Goal: Task Accomplishment & Management: Manage account settings

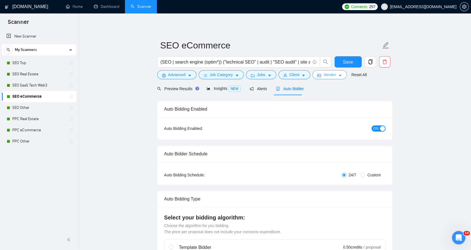
click at [323, 74] on span "Vendor" at bounding box center [329, 75] width 12 height 6
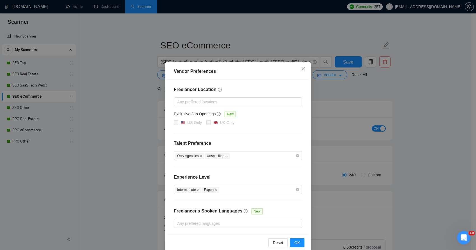
click at [327, 76] on div "Vendor Preferences Freelancer Location Any preffered locations Exclusive Job Op…" at bounding box center [238, 125] width 476 height 250
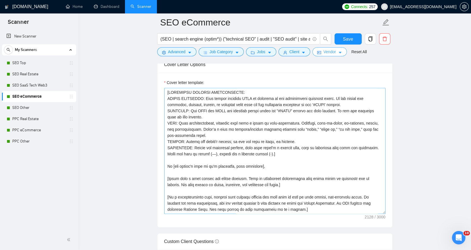
scroll to position [622, 0]
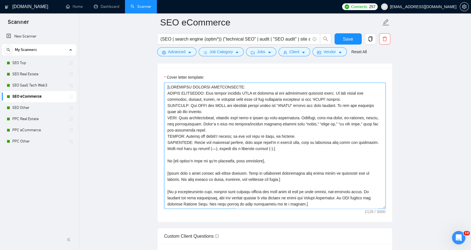
click at [220, 151] on textarea "Cover letter template:" at bounding box center [274, 146] width 221 height 126
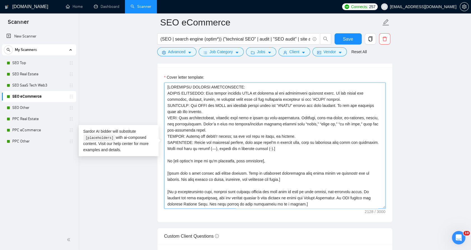
paste textarea
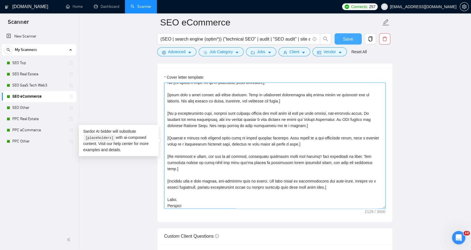
type textarea "[LOREMIPSU DOLORSI AMETCONSECTE: ADIPIS ELITSEDDO: Eius tempor incididu UTLA et…"
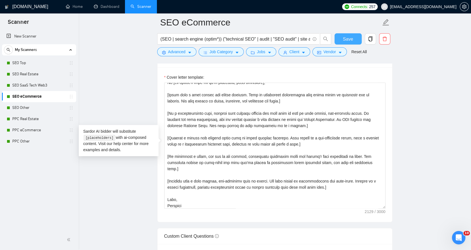
click at [340, 39] on button "Save" at bounding box center [347, 38] width 27 height 11
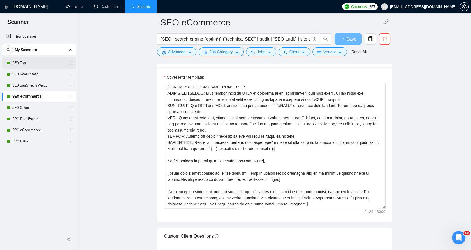
click at [34, 65] on link "SEO Top" at bounding box center [38, 62] width 53 height 11
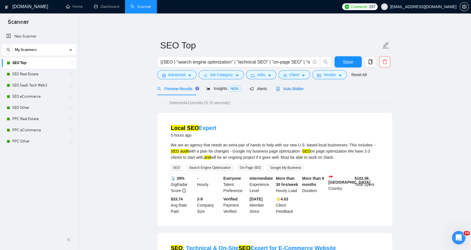
click at [282, 87] on span "Auto Bidder" at bounding box center [290, 89] width 28 height 4
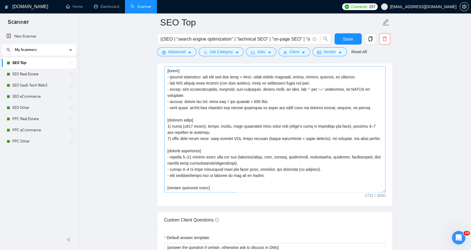
scroll to position [653, 0]
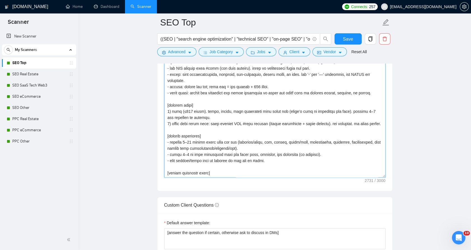
click at [242, 97] on textarea "Cover letter template:" at bounding box center [274, 115] width 221 height 126
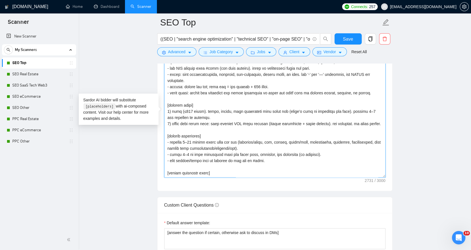
paste textarea "LOREMIPSU DOLORSI AMETCONSECTE: ADIPIS ELITSEDDO: Eius tempor incididu UTLA et …"
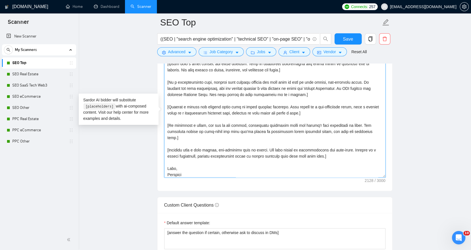
scroll to position [74, 0]
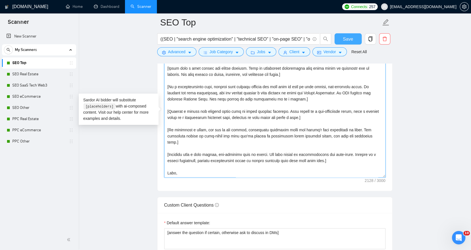
type textarea "[LOREMIPSU DOLORSI AMETCONSECTE: ADIPIS ELITSEDDO: Eius tempor incididu UTLA et…"
click at [343, 36] on button "Save" at bounding box center [347, 38] width 27 height 11
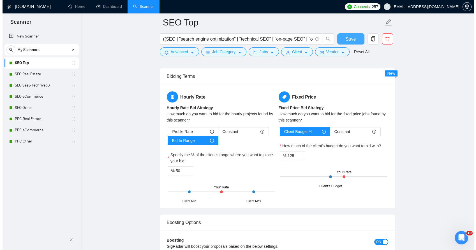
scroll to position [903, 0]
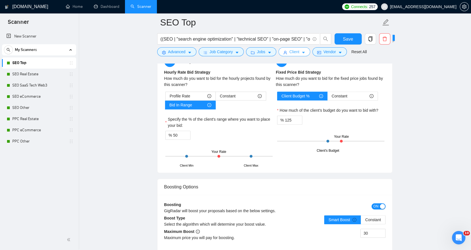
click at [302, 54] on icon "caret-down" at bounding box center [303, 53] width 4 height 4
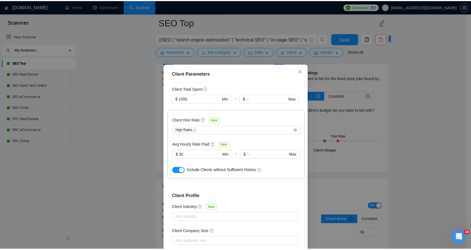
scroll to position [173, 0]
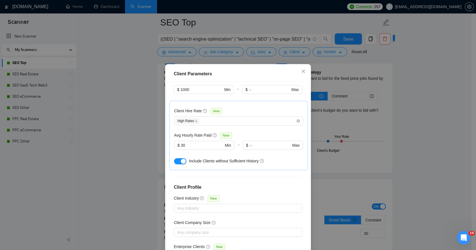
click at [322, 118] on div "Client Parameters Client Location Include Client Countries Select Exclude Clien…" at bounding box center [238, 125] width 476 height 250
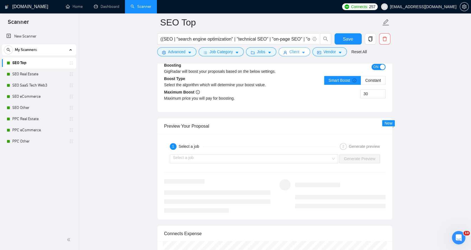
scroll to position [1027, 0]
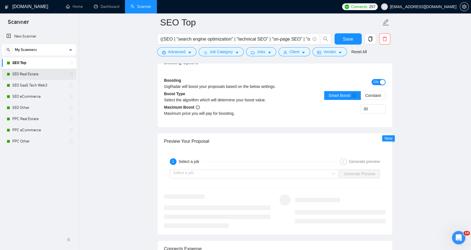
click at [37, 73] on link "SEO Real Estate" at bounding box center [38, 74] width 53 height 11
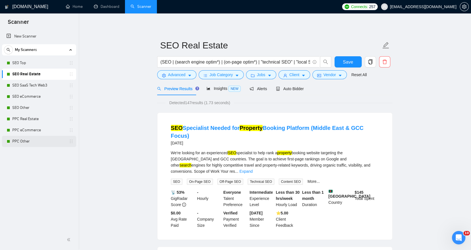
click at [46, 137] on link "PPC Other" at bounding box center [38, 141] width 53 height 11
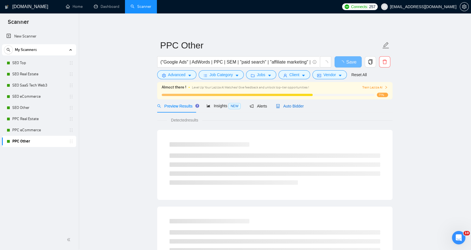
click at [294, 104] on span "Auto Bidder" at bounding box center [290, 106] width 28 height 4
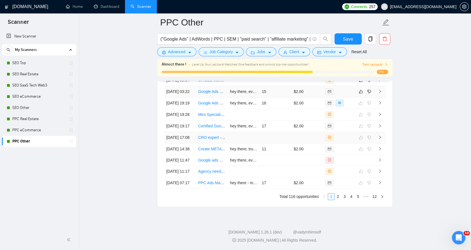
scroll to position [1587, 0]
click at [336, 197] on link "2" at bounding box center [338, 197] width 6 height 6
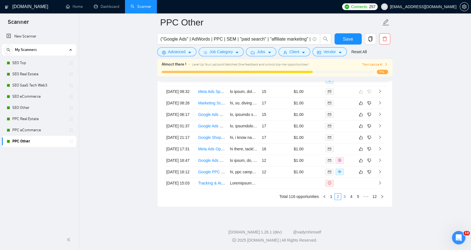
click at [343, 199] on link "3" at bounding box center [344, 197] width 6 height 6
click at [350, 197] on link "4" at bounding box center [351, 197] width 6 height 6
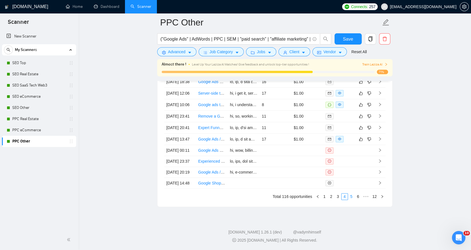
click at [352, 197] on link "5" at bounding box center [351, 197] width 6 height 6
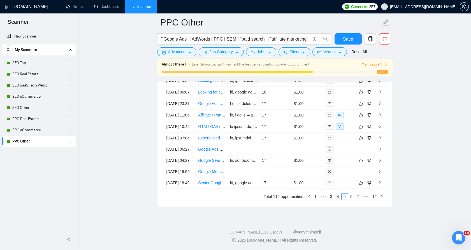
click at [352, 197] on link "6" at bounding box center [351, 197] width 6 height 6
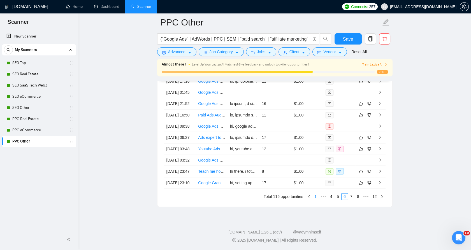
click at [316, 197] on link "1" at bounding box center [315, 197] width 6 height 6
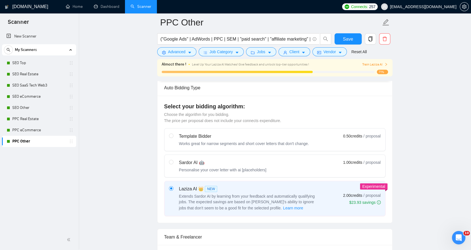
scroll to position [124, 0]
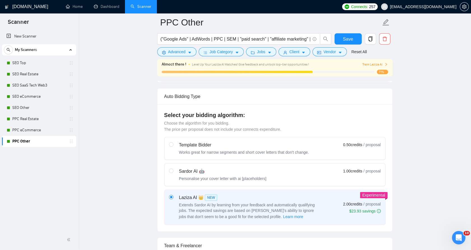
click at [315, 178] on div "Sardor AI 🤖 Personalise your cover letter with ai [placeholders] 1.00 credits /…" at bounding box center [275, 174] width 212 height 13
click at [173, 173] on input "radio" at bounding box center [171, 171] width 4 height 4
radio input "true"
radio input "false"
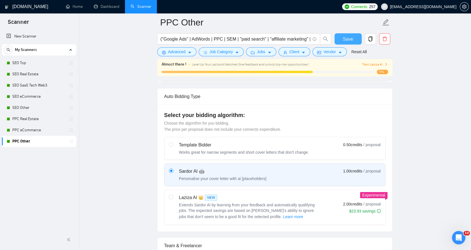
click at [351, 38] on span "Save" at bounding box center [348, 39] width 10 height 7
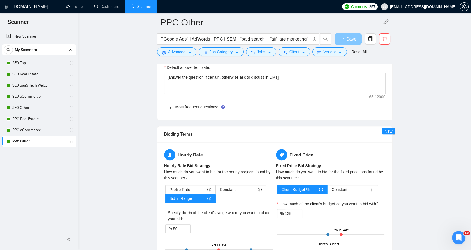
scroll to position [685, 0]
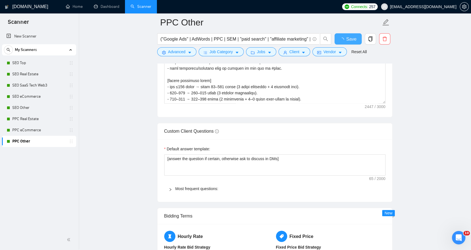
checkbox input "true"
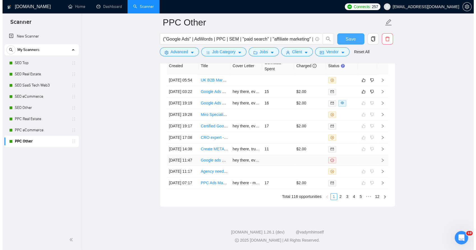
scroll to position [1576, 0]
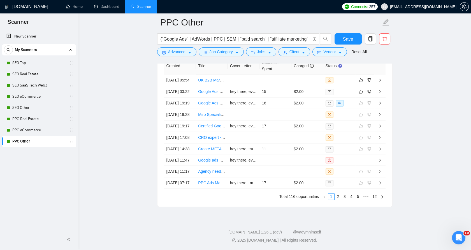
click at [294, 56] on form "PPC Other ("Google Ads" | AdWords | PPC | SEM | "paid search" | "affiliate mark…" at bounding box center [274, 36] width 235 height 46
click at [294, 54] on span "Client" at bounding box center [294, 52] width 10 height 6
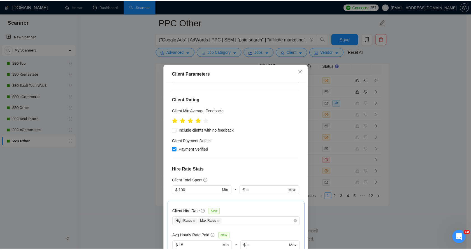
scroll to position [111, 0]
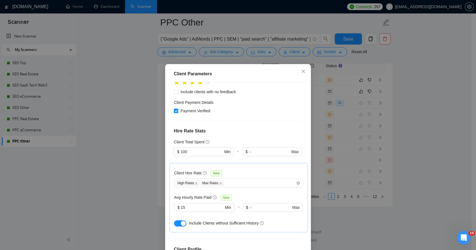
click at [392, 123] on div "Client Parameters Client Location Include Client Countries Select Exclude Clien…" at bounding box center [238, 125] width 476 height 250
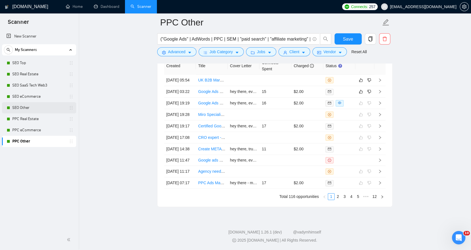
click at [45, 109] on link "SEO Other" at bounding box center [38, 107] width 53 height 11
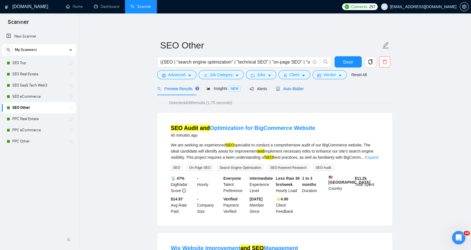
click at [285, 87] on span "Auto Bidder" at bounding box center [290, 89] width 28 height 4
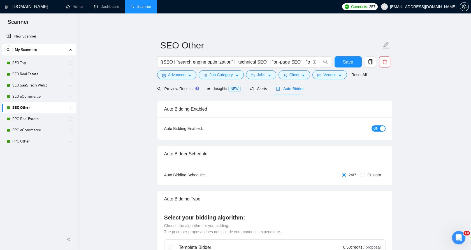
checkbox input "true"
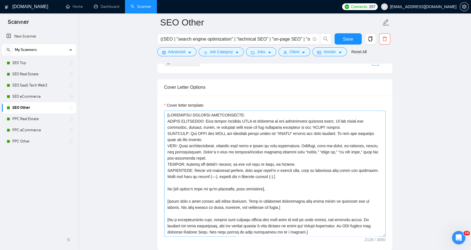
scroll to position [622, 0]
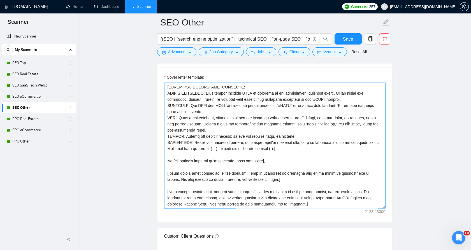
click at [246, 138] on textarea "Cover letter template:" at bounding box center [274, 146] width 221 height 126
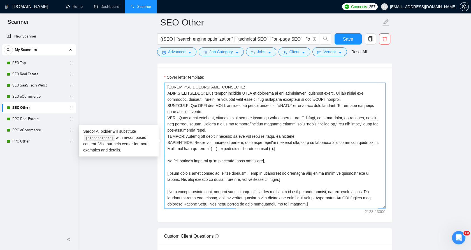
click at [246, 138] on textarea "Cover letter template:" at bounding box center [274, 146] width 221 height 126
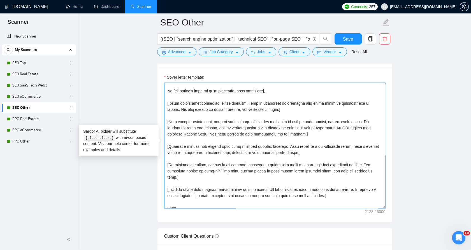
scroll to position [74, 0]
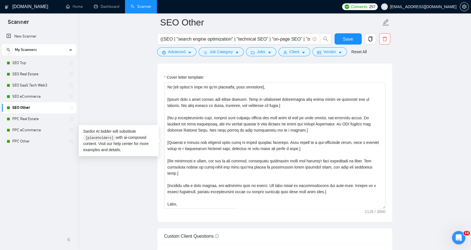
click at [131, 138] on div "Sardor AI bidder will substitute [placeholders] with ai-composed content. Visit…" at bounding box center [119, 141] width 80 height 32
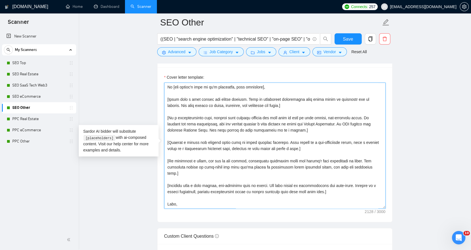
click at [186, 136] on textarea "Cover letter template:" at bounding box center [274, 146] width 221 height 126
click at [196, 127] on textarea "Cover letter template:" at bounding box center [274, 146] width 221 height 126
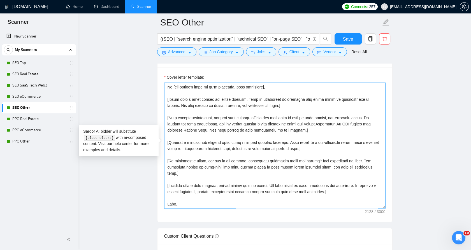
click at [197, 125] on textarea "Cover letter template:" at bounding box center [274, 146] width 221 height 126
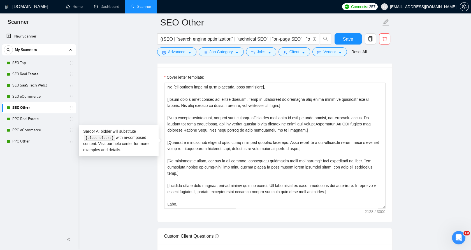
click at [100, 89] on main "SEO Other ((SEO | "search engine optimization" | "technical SEO" | "on-page SEO…" at bounding box center [274, 239] width 375 height 1679
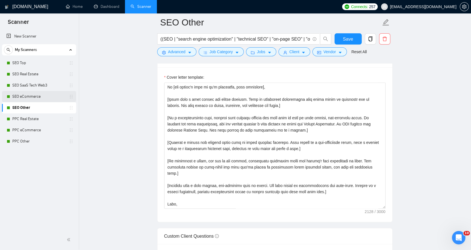
click at [48, 94] on link "SEO eCommerce" at bounding box center [38, 96] width 53 height 11
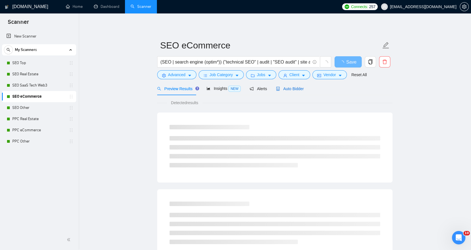
click at [289, 92] on div "Auto Bidder" at bounding box center [290, 89] width 28 height 6
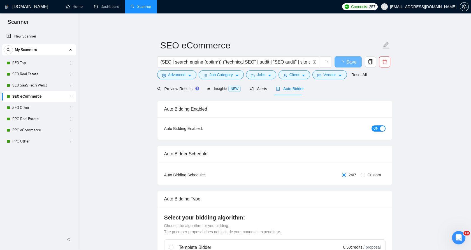
checkbox input "true"
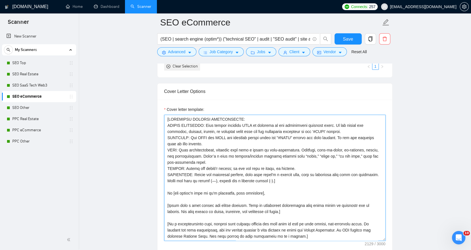
scroll to position [591, 0]
click at [230, 161] on textarea "Cover letter template:" at bounding box center [274, 177] width 221 height 126
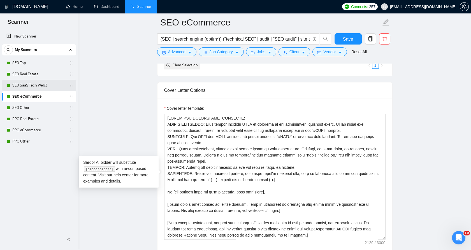
click at [29, 85] on link "SEO SaaS Tech Web3" at bounding box center [38, 85] width 53 height 11
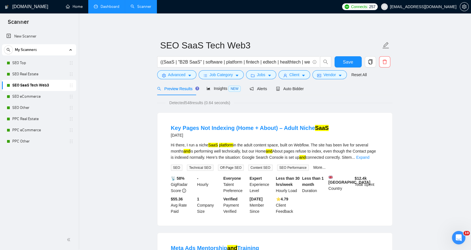
click at [102, 8] on link "Dashboard" at bounding box center [106, 6] width 25 height 5
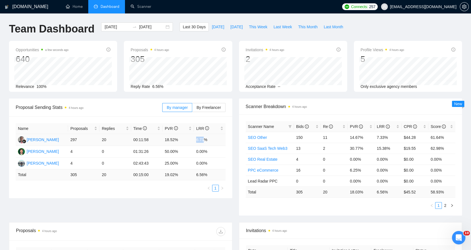
drag, startPoint x: 196, startPoint y: 140, endPoint x: 213, endPoint y: 138, distance: 17.2
click at [213, 138] on tr "[PERSON_NAME] 297 20 00:11:58 18.52% 6.73%" at bounding box center [121, 140] width 210 height 12
drag, startPoint x: 213, startPoint y: 138, endPoint x: 215, endPoint y: 143, distance: 4.9
click at [215, 143] on td "6.73%" at bounding box center [209, 140] width 31 height 12
click at [213, 142] on td "6.73%" at bounding box center [209, 140] width 31 height 12
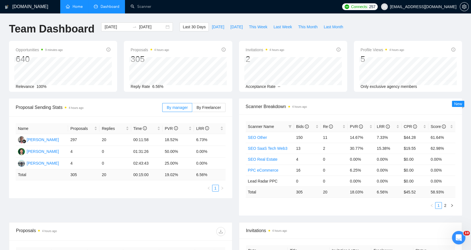
click at [79, 4] on link "Home" at bounding box center [74, 6] width 17 height 5
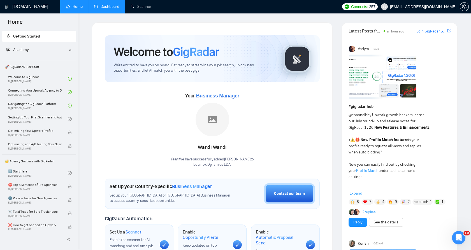
click at [115, 13] on li "Dashboard" at bounding box center [106, 6] width 37 height 13
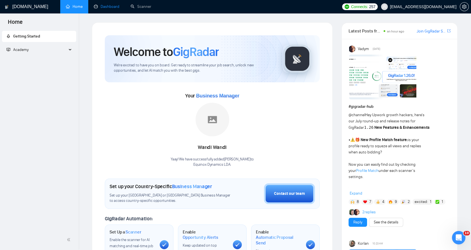
click at [112, 7] on link "Dashboard" at bounding box center [106, 6] width 25 height 5
